Goal: Information Seeking & Learning: Learn about a topic

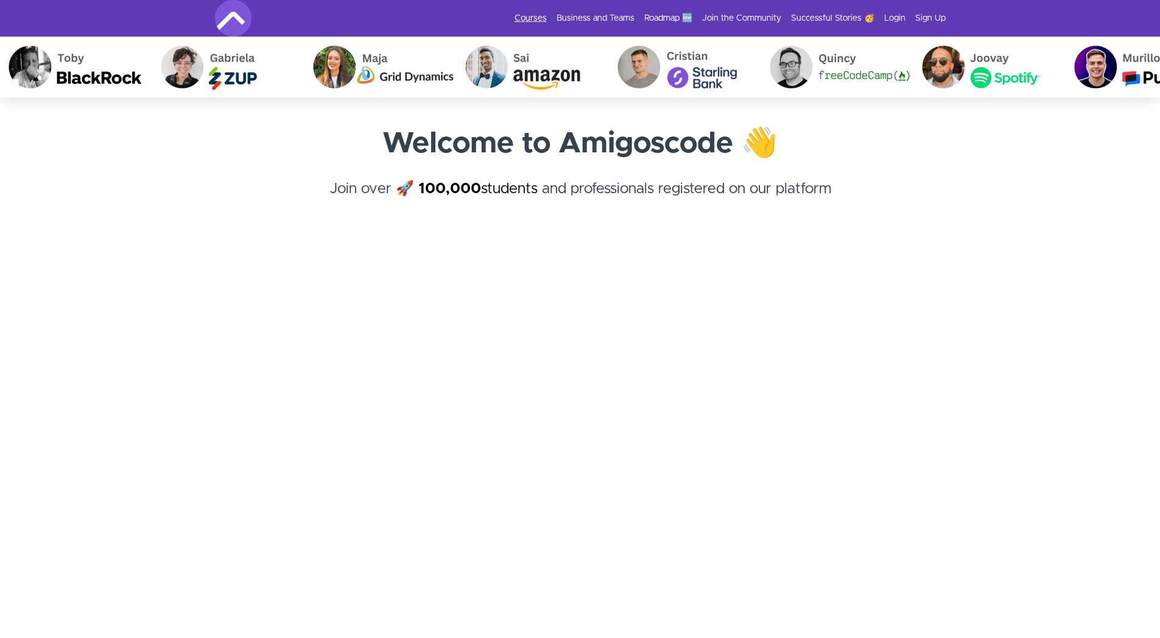
click at [534, 19] on link "Courses" at bounding box center [531, 18] width 32 height 12
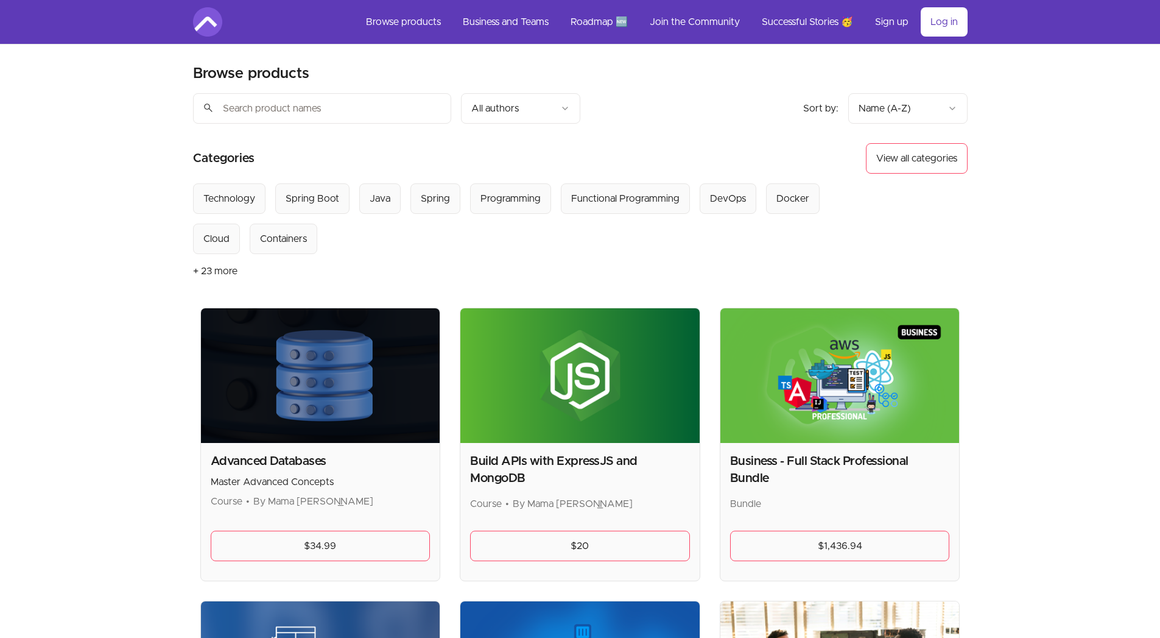
click at [390, 100] on input "search" at bounding box center [322, 108] width 258 height 30
type input "Kotlin"
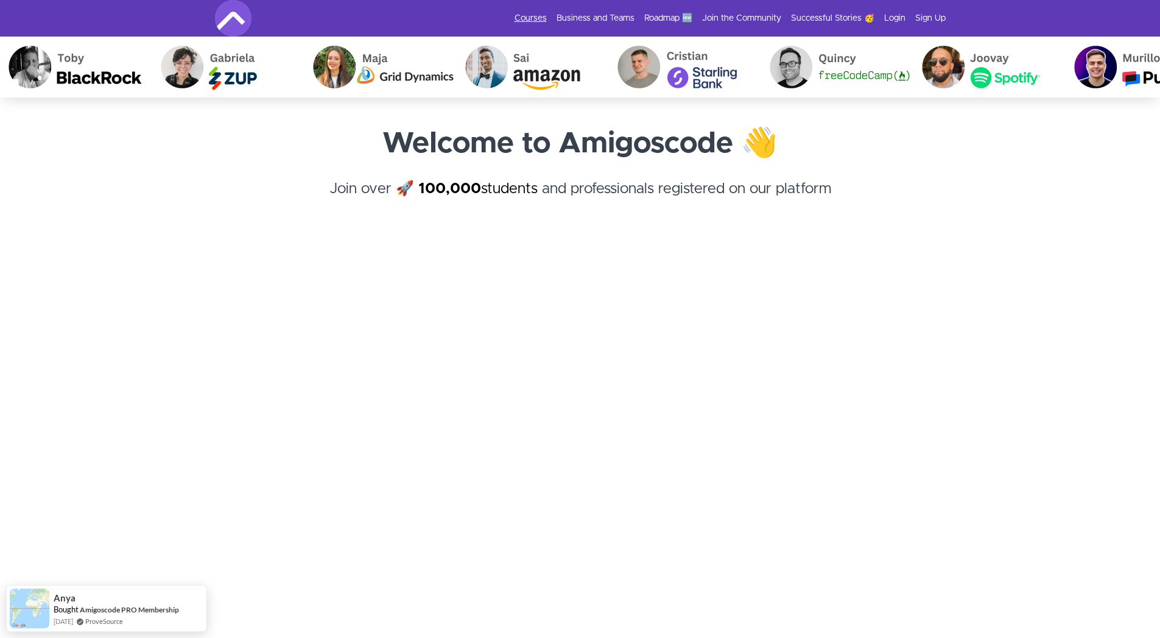
click at [544, 18] on link "Courses" at bounding box center [531, 18] width 32 height 12
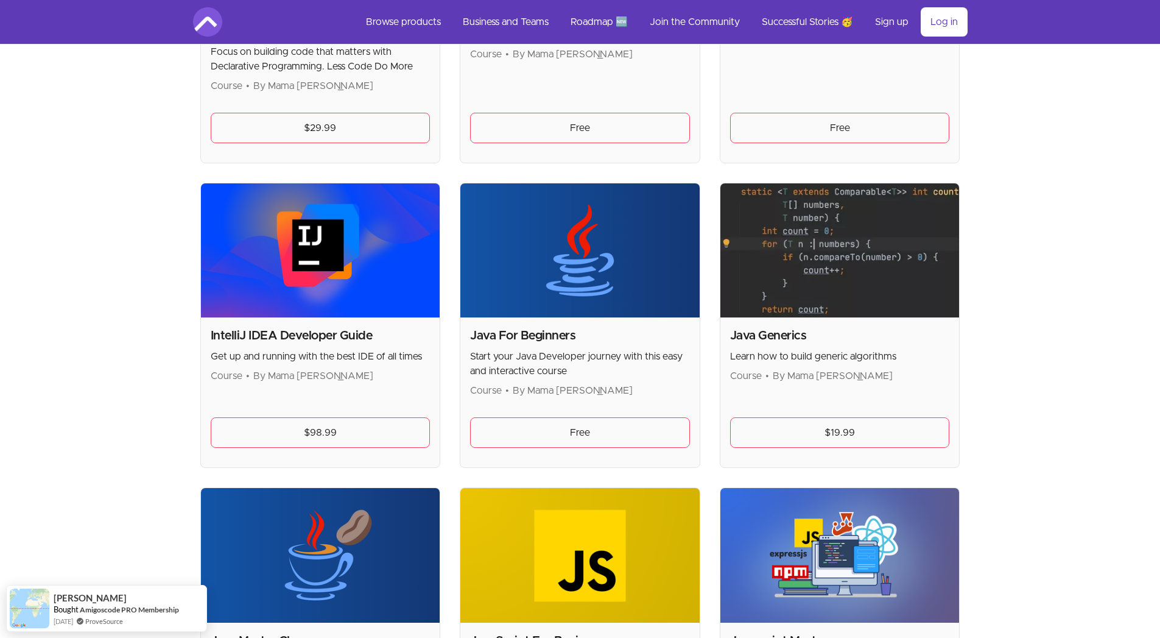
scroll to position [1060, 0]
